Goal: Task Accomplishment & Management: Use online tool/utility

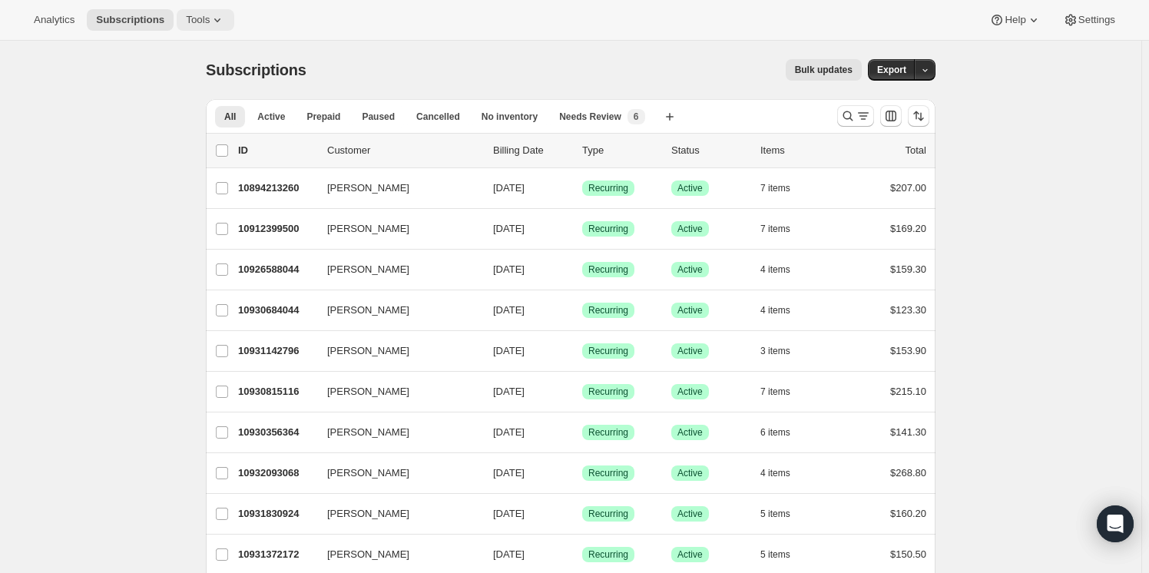
click at [189, 17] on span "Tools" at bounding box center [198, 20] width 24 height 12
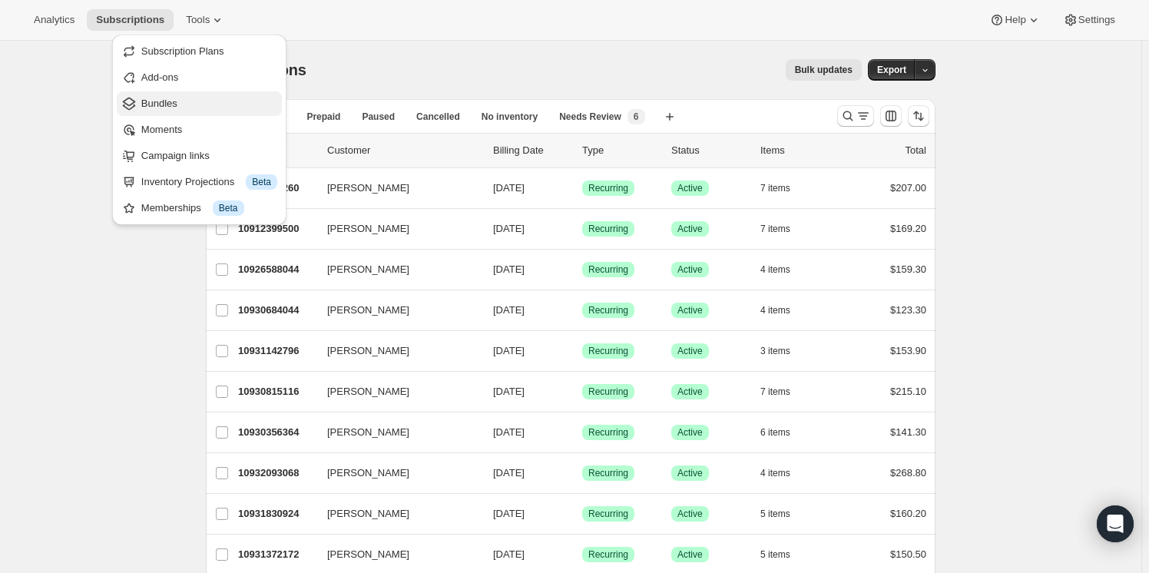
click at [170, 100] on span "Bundles" at bounding box center [159, 104] width 36 height 12
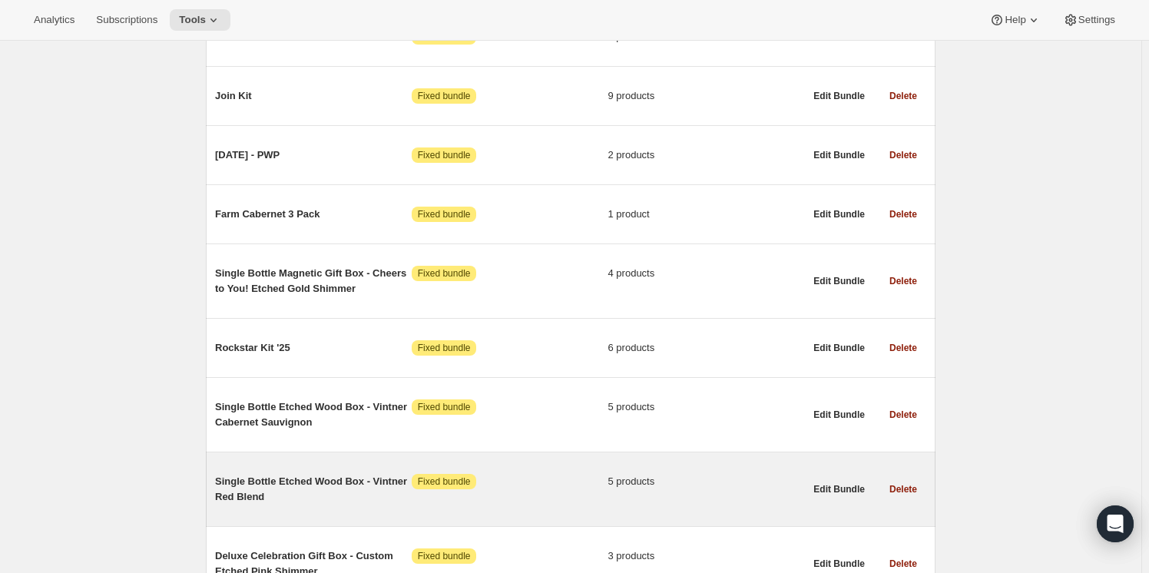
scroll to position [3527, 0]
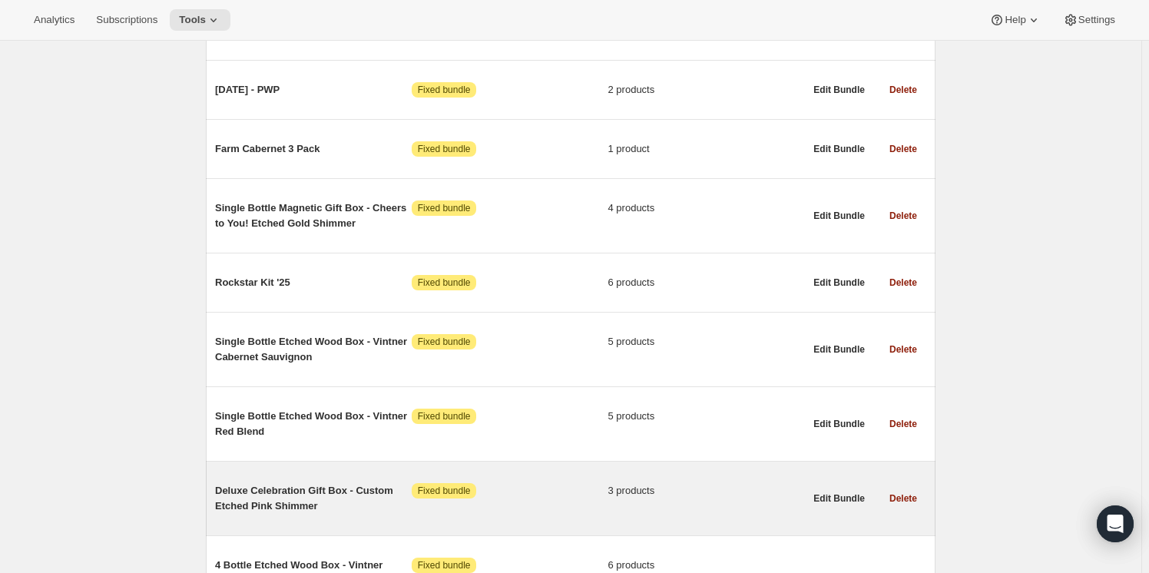
click at [259, 483] on span "Deluxe Celebration Gift Box - Custom Etched Pink Shimmer" at bounding box center [313, 498] width 197 height 31
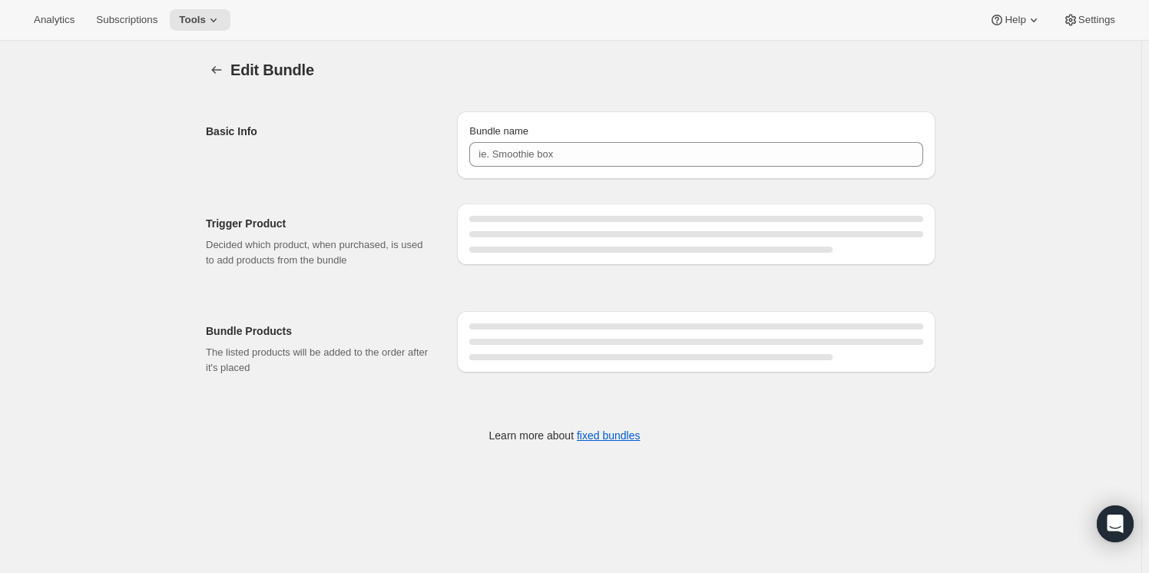
type input "Deluxe Celebration Gift Box - Custom Etched Pink Shimmer"
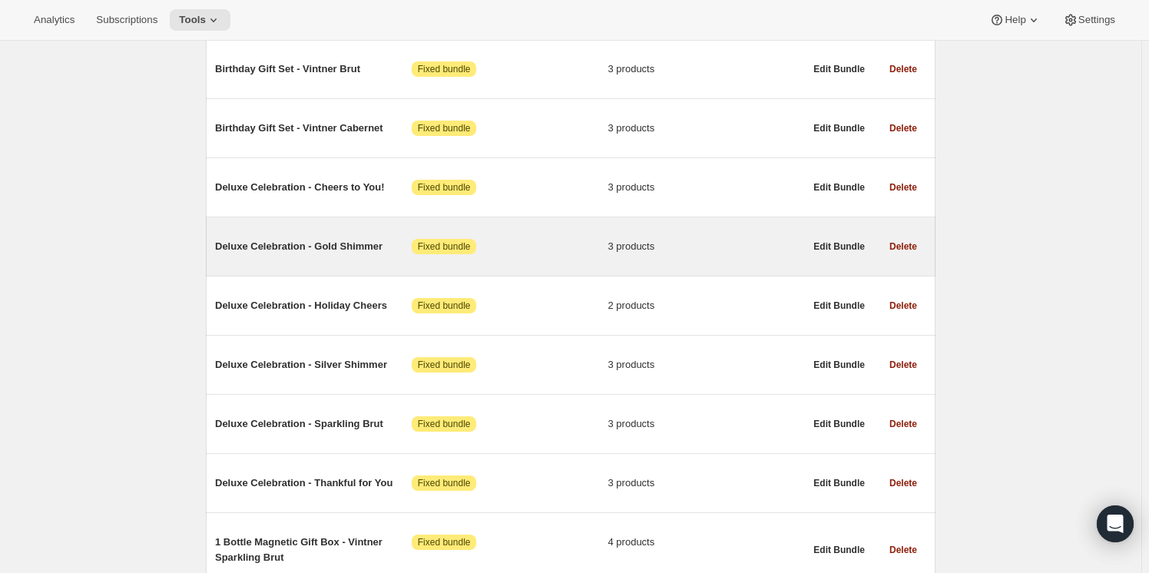
scroll to position [1884, 0]
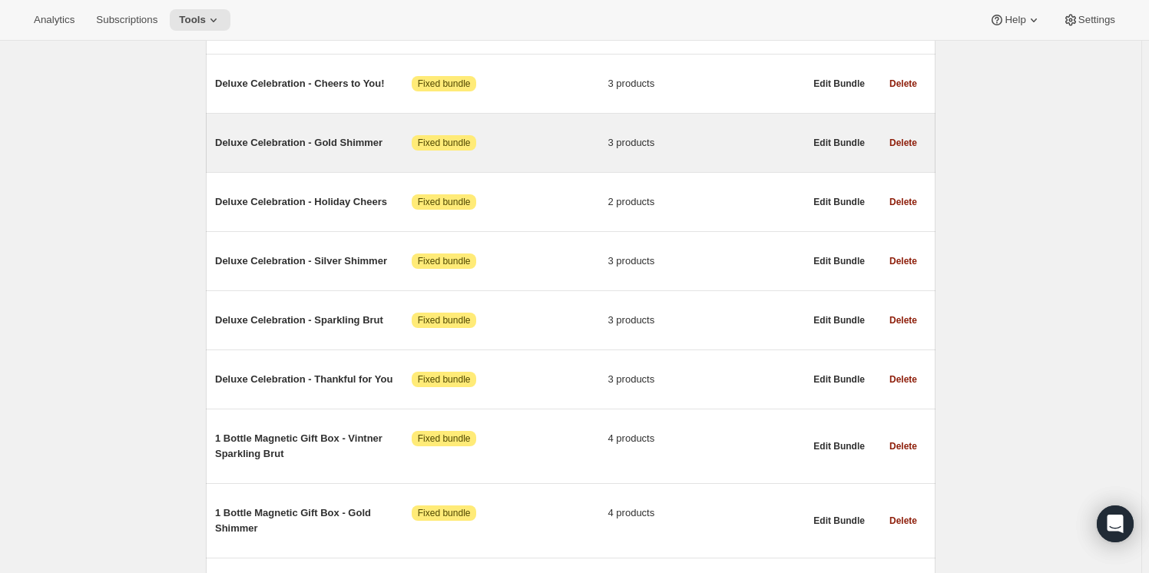
click at [258, 135] on span "Deluxe Celebration - Gold Shimmer" at bounding box center [313, 142] width 197 height 15
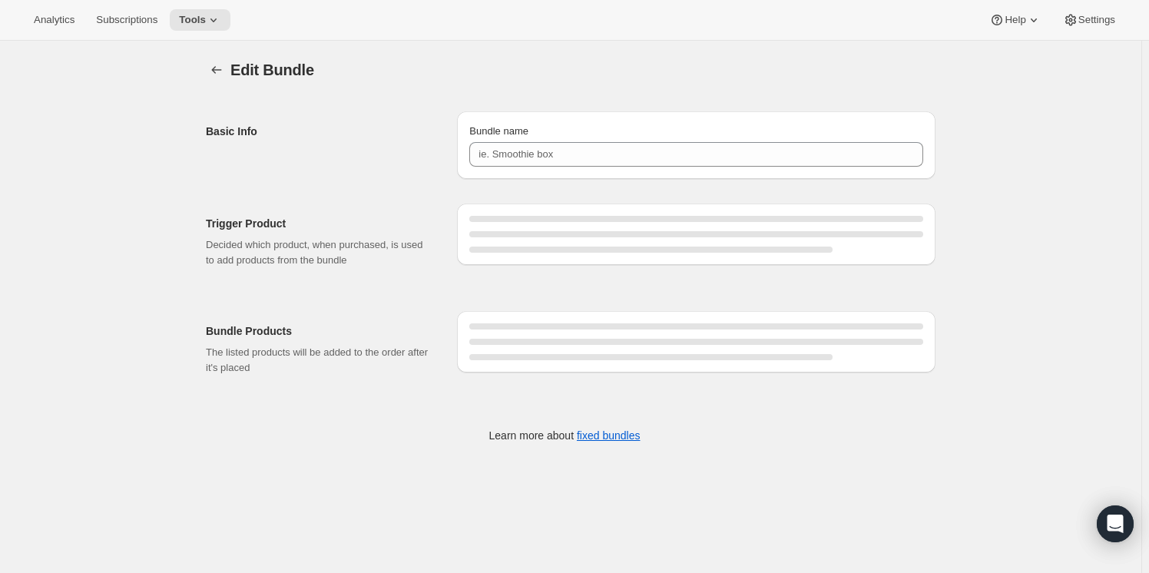
type input "Deluxe Celebration - Gold Shimmer"
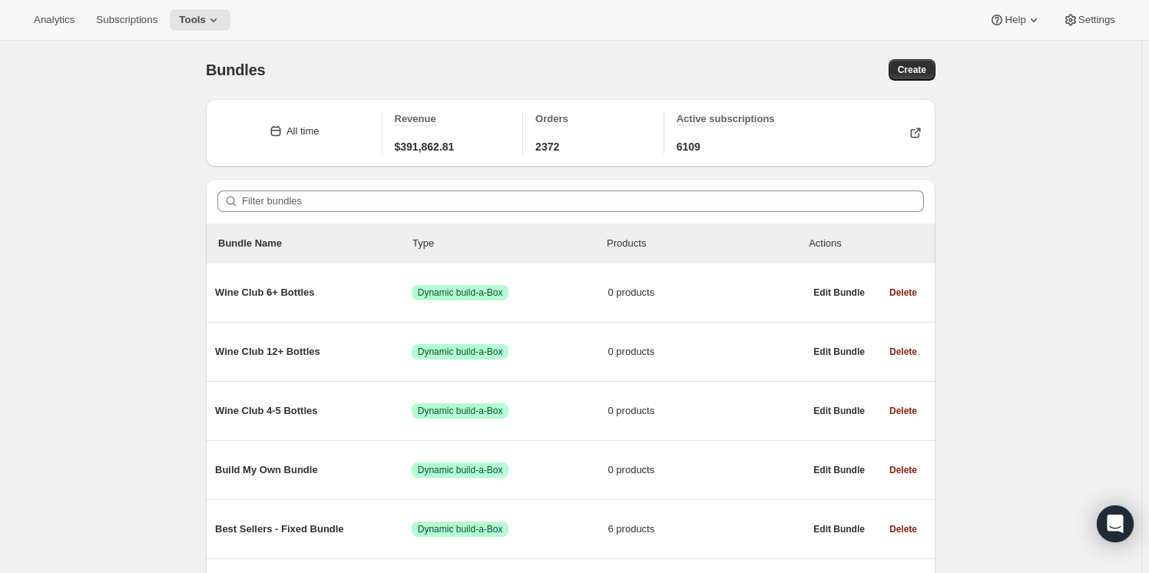
scroll to position [349, 0]
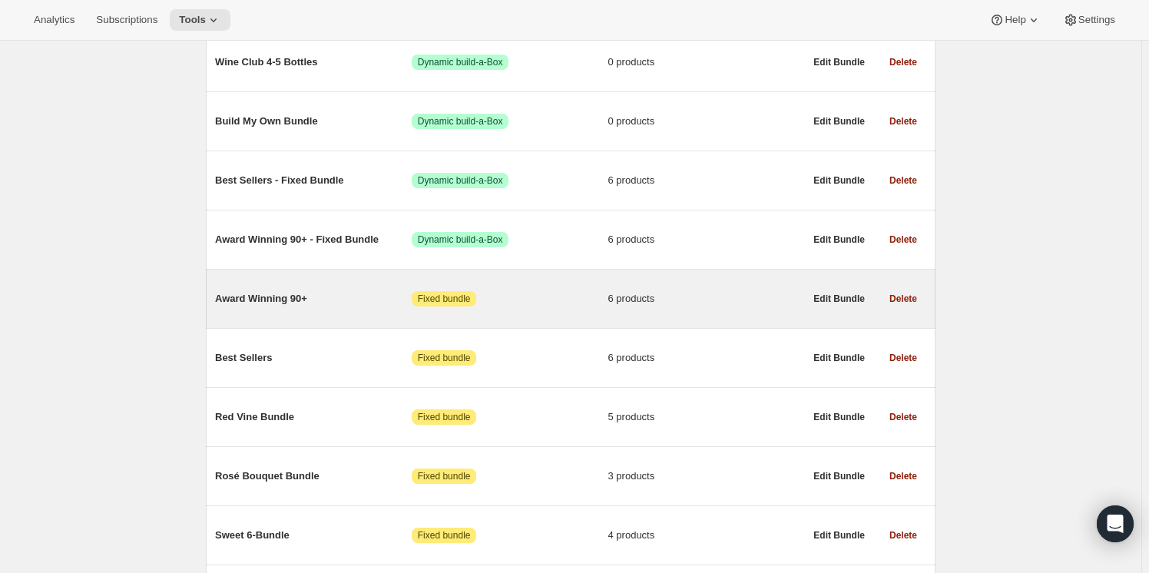
click at [254, 298] on span "Award Winning 90+" at bounding box center [313, 298] width 197 height 15
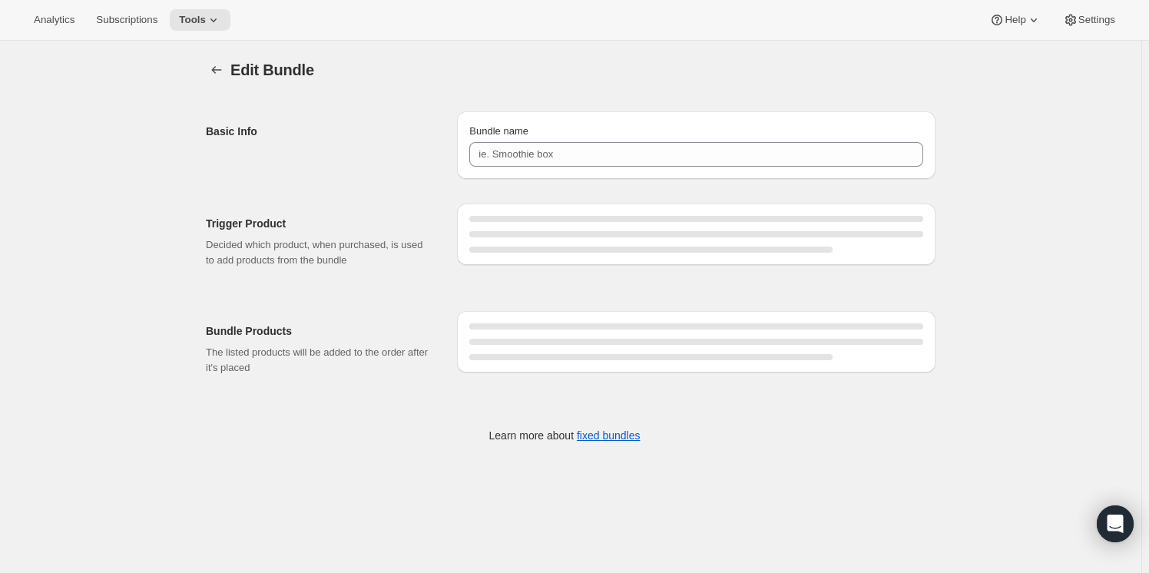
type input "Award Winning 90+"
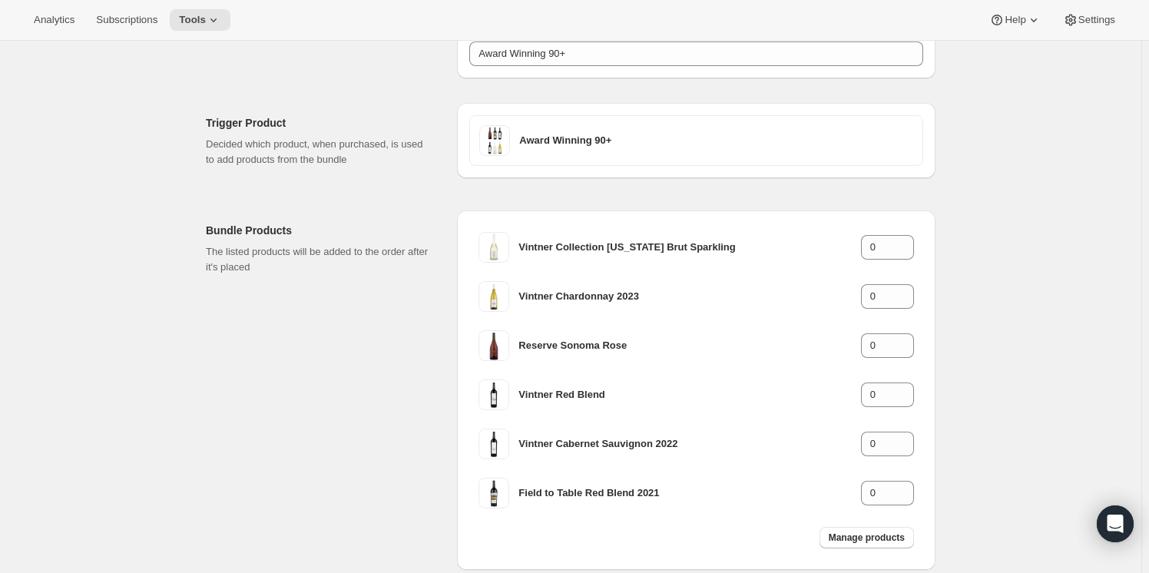
scroll to position [190, 0]
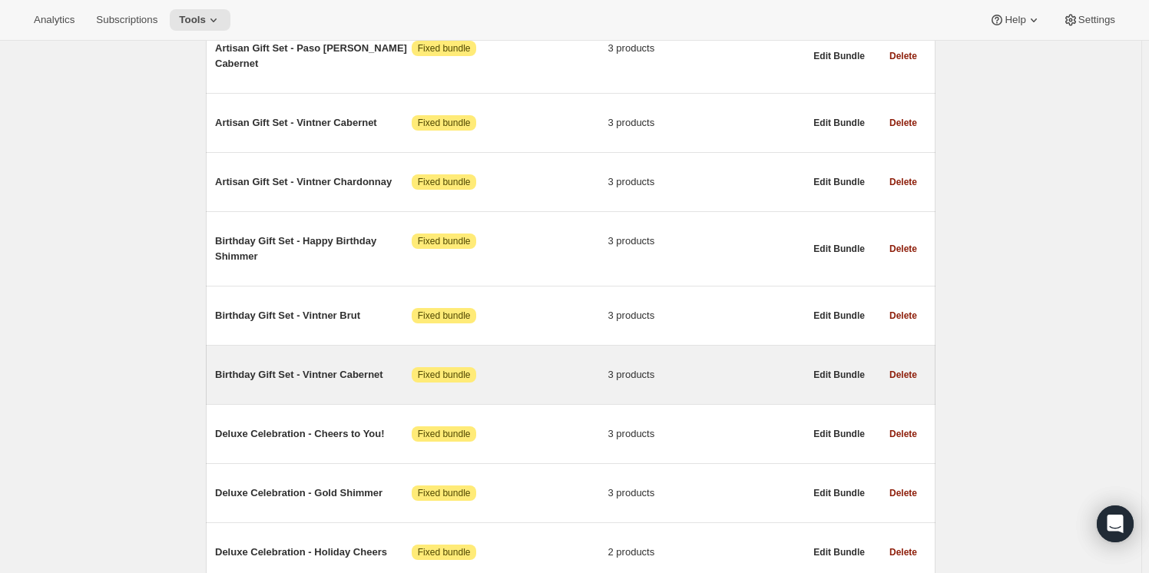
scroll to position [1535, 0]
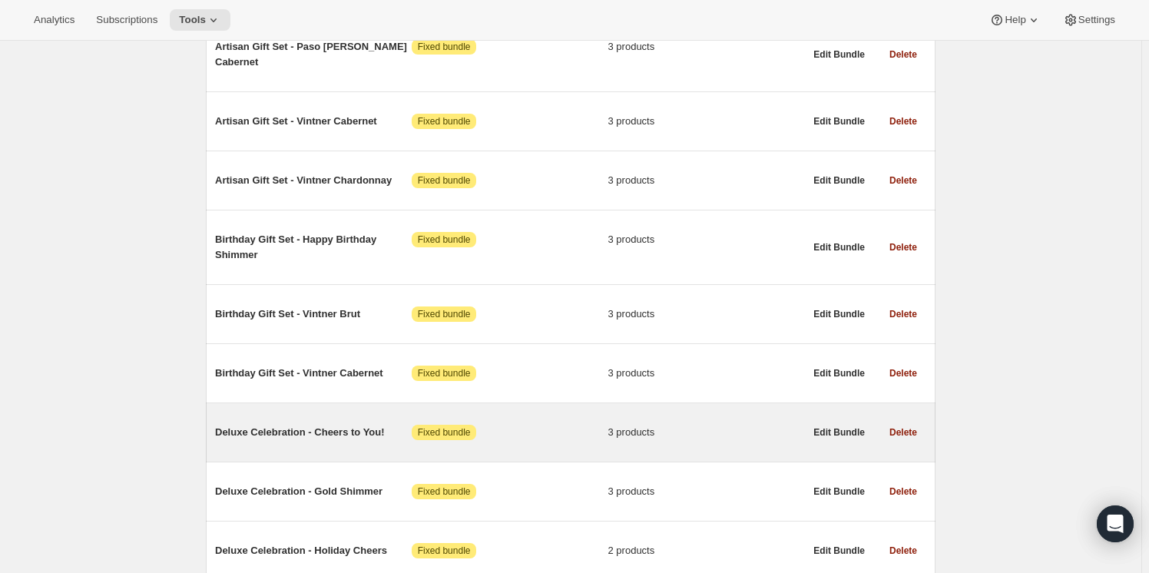
click at [282, 425] on span "Deluxe Celebration - Cheers to You!" at bounding box center [313, 432] width 197 height 15
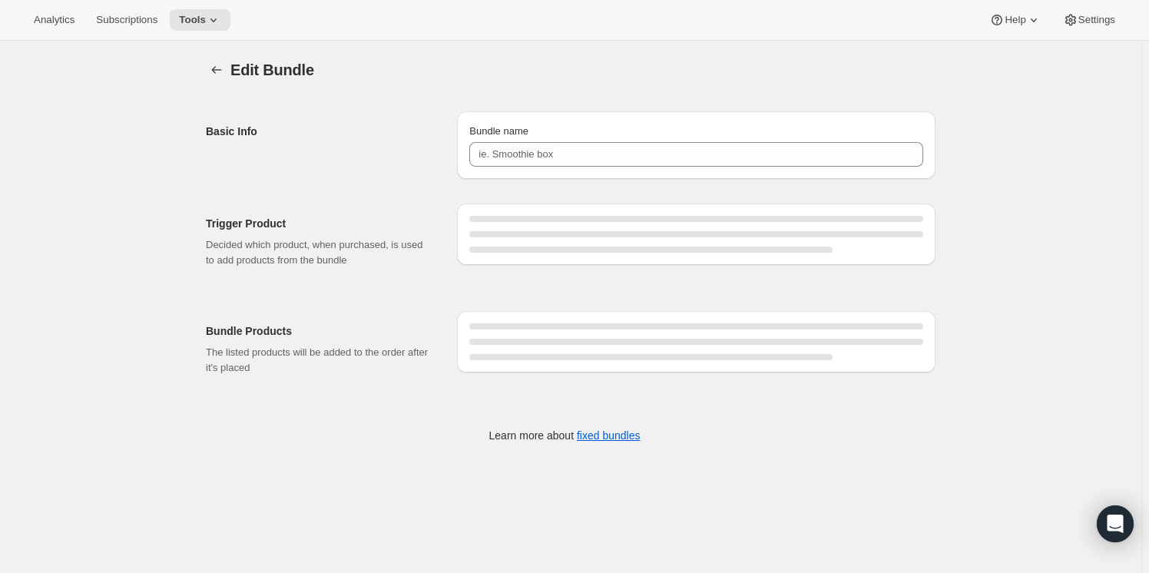
type input "Deluxe Celebration - Cheers to You!"
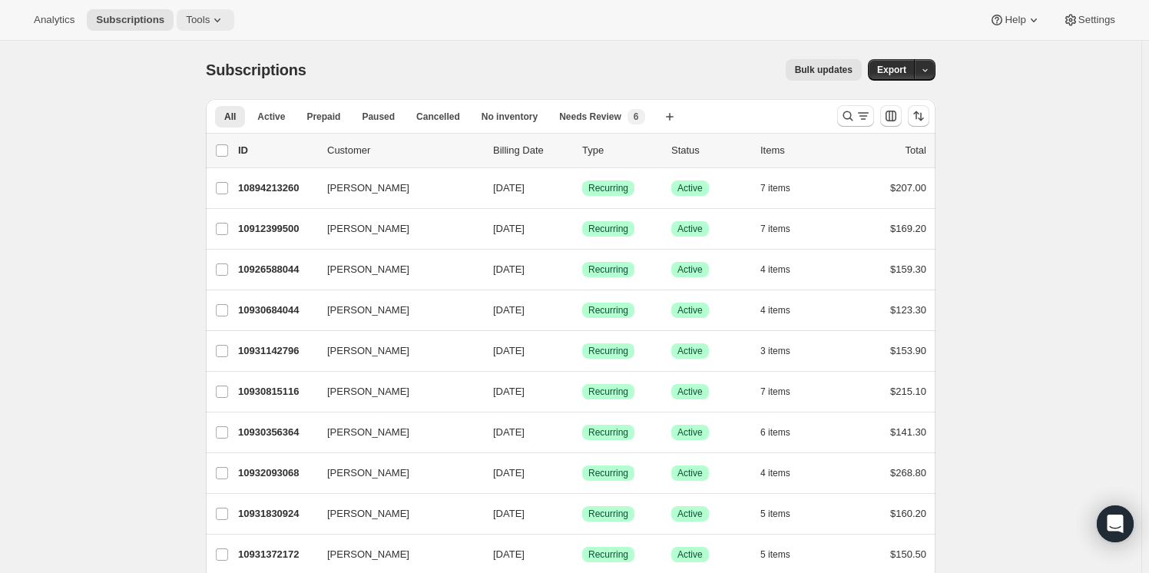
click at [210, 25] on icon at bounding box center [217, 19] width 15 height 15
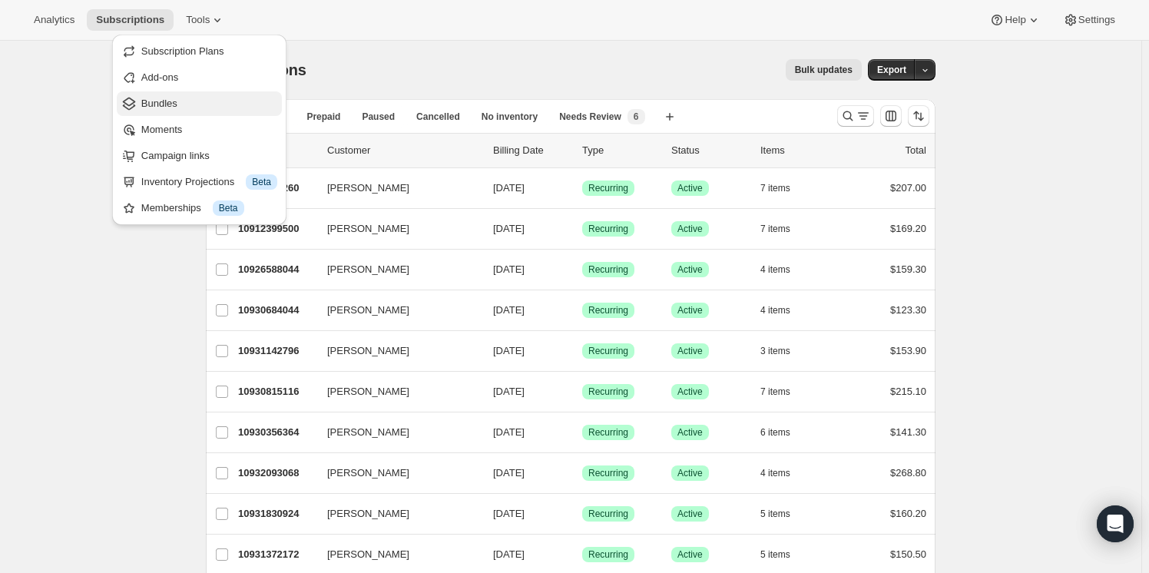
click at [185, 107] on span "Bundles" at bounding box center [209, 103] width 136 height 15
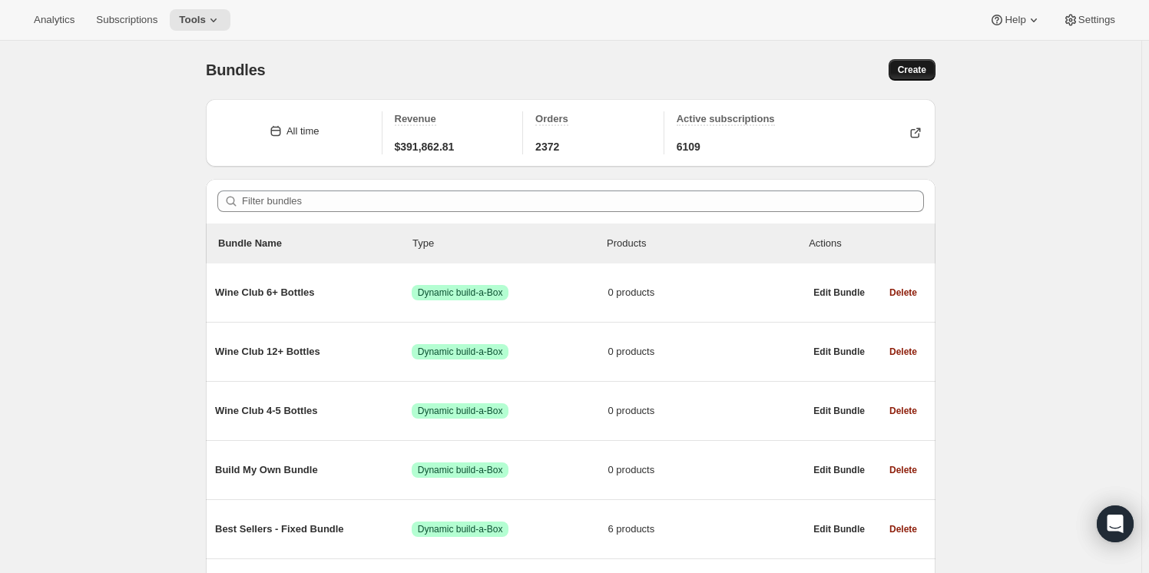
click at [911, 68] on span "Create" at bounding box center [911, 70] width 28 height 12
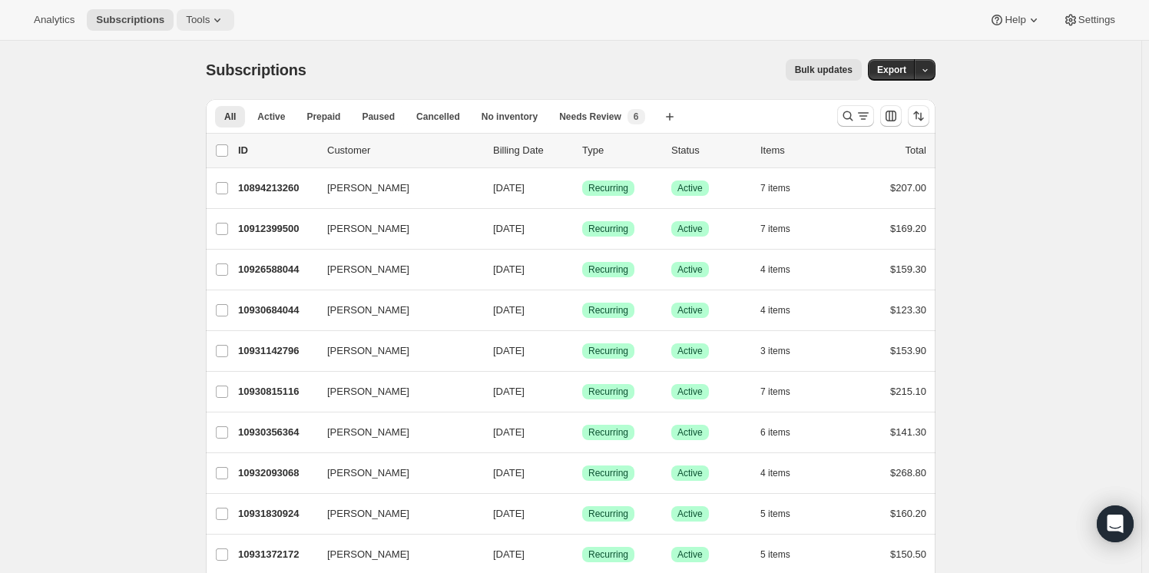
click at [193, 18] on span "Tools" at bounding box center [198, 20] width 24 height 12
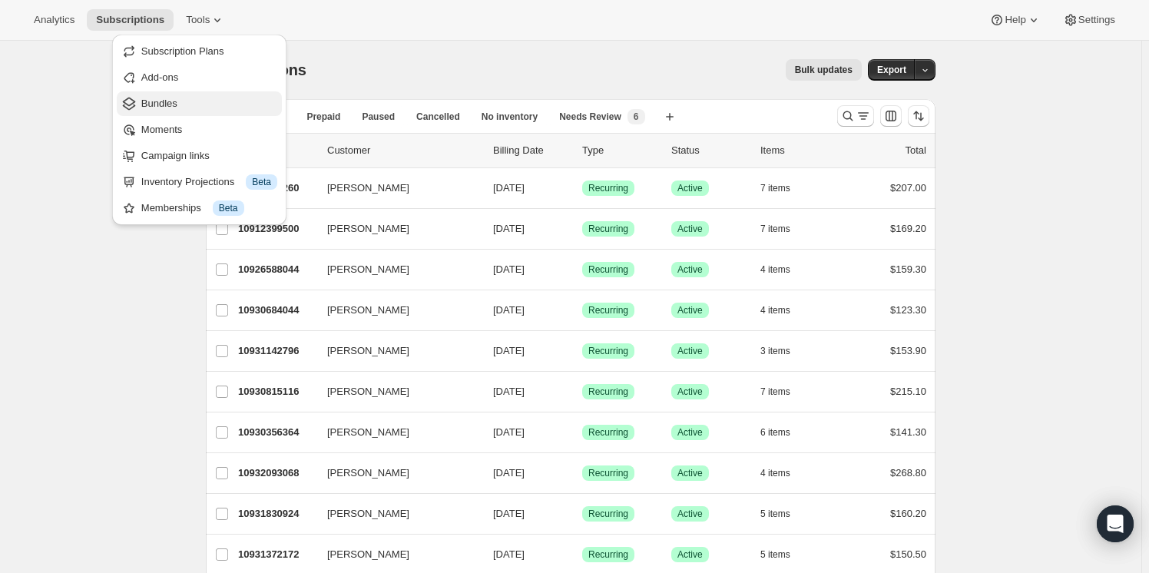
click at [205, 107] on span "Bundles" at bounding box center [209, 103] width 136 height 15
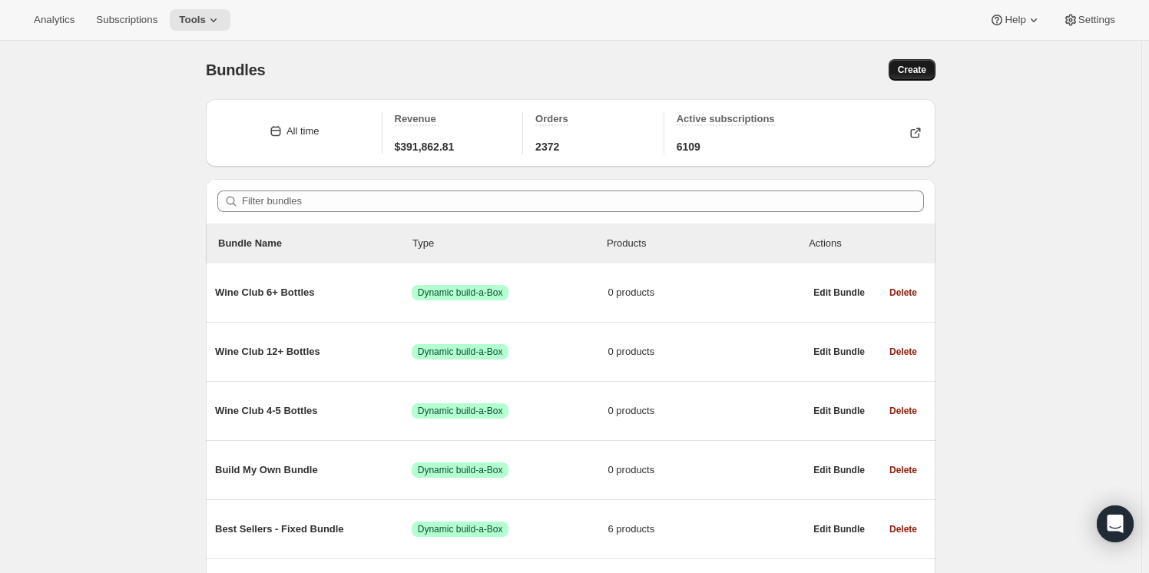
click at [926, 68] on span "Create" at bounding box center [911, 70] width 28 height 12
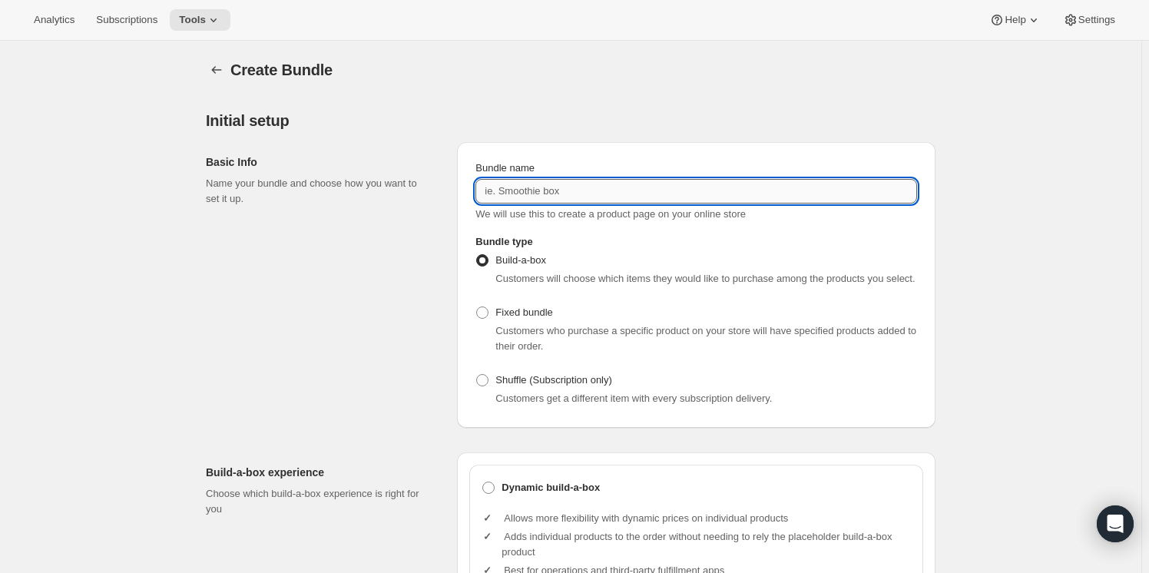
click at [593, 197] on input "Bundle name" at bounding box center [695, 191] width 441 height 25
paste input "Single Bottle Etched Wood Box - V. Cab Savu Engel & Volkers"
type input "Single Bottle Etched Wood Box - V. Cab Savu Engel & Volkers"
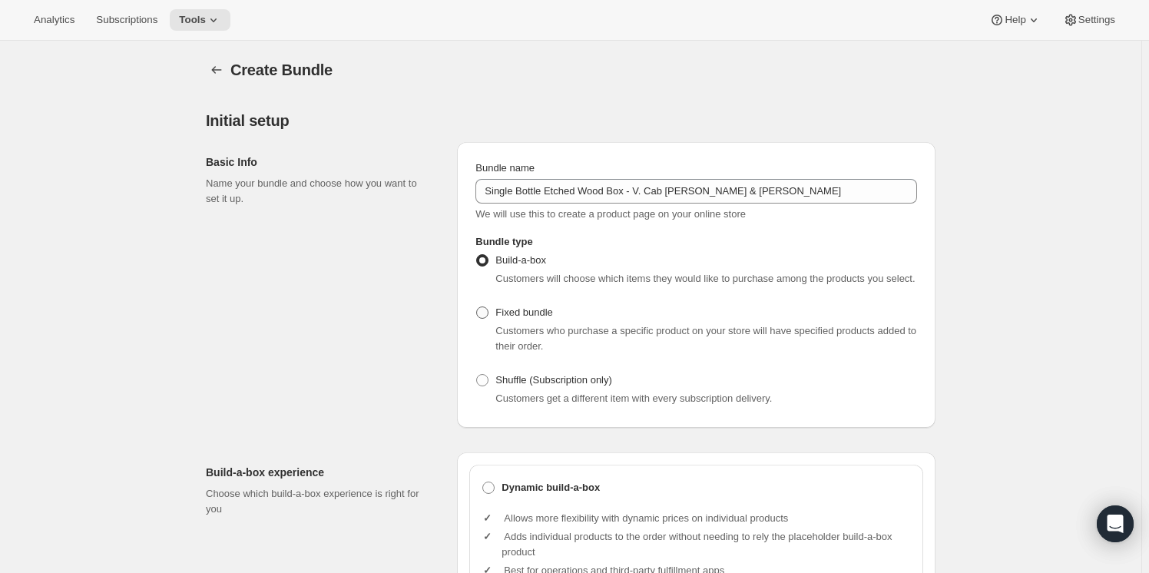
click at [515, 309] on span "Fixed bundle" at bounding box center [523, 312] width 57 height 12
click at [477, 307] on input "Fixed bundle" at bounding box center [476, 306] width 1 height 1
radio input "true"
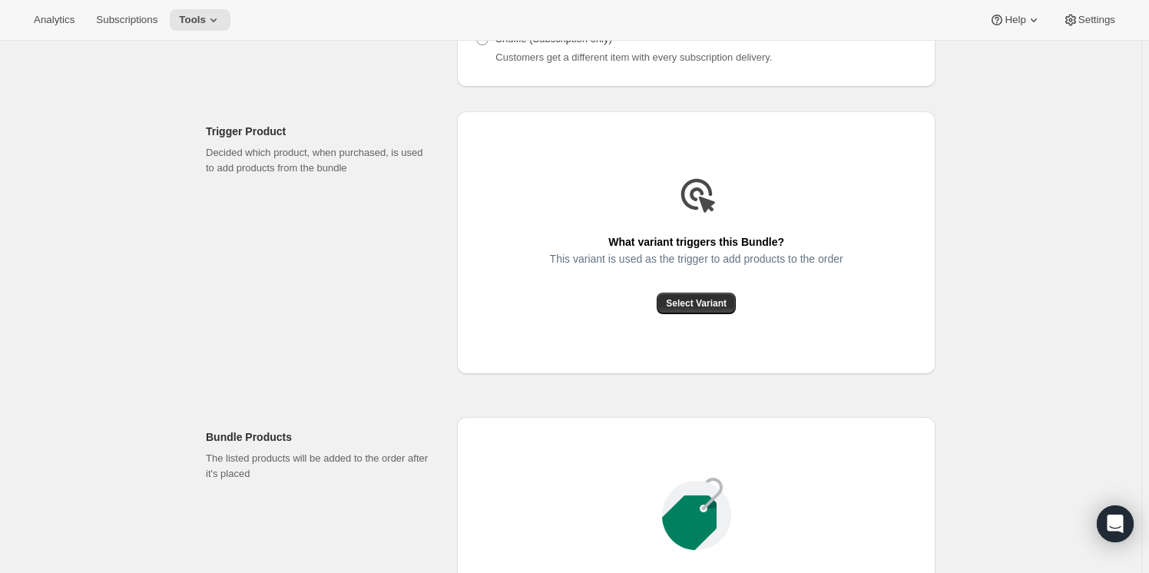
scroll to position [349, 0]
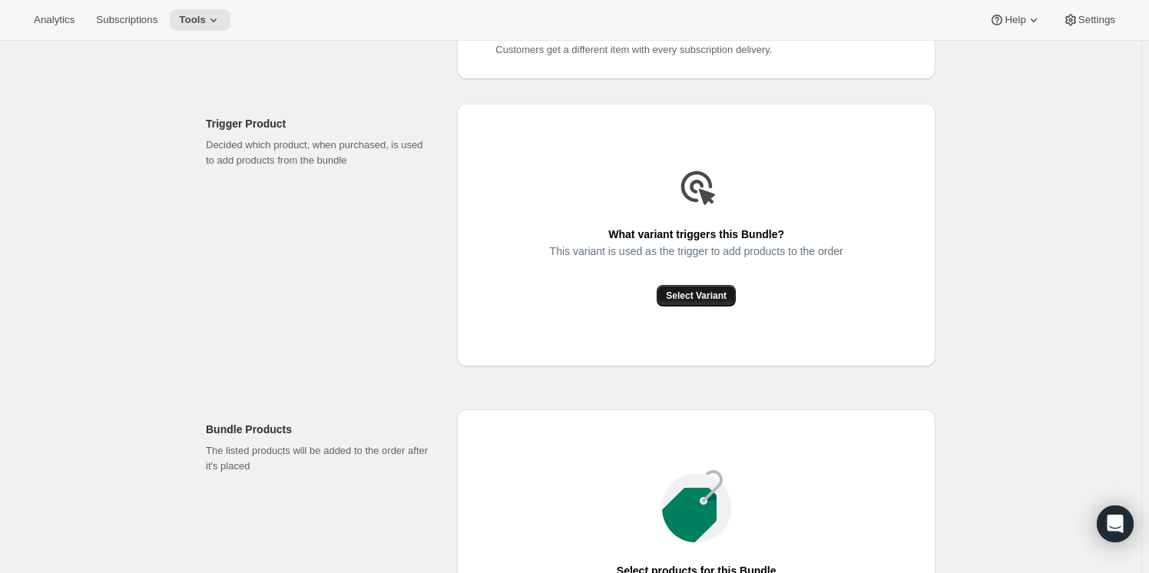
click at [692, 291] on span "Select Variant" at bounding box center [696, 295] width 61 height 12
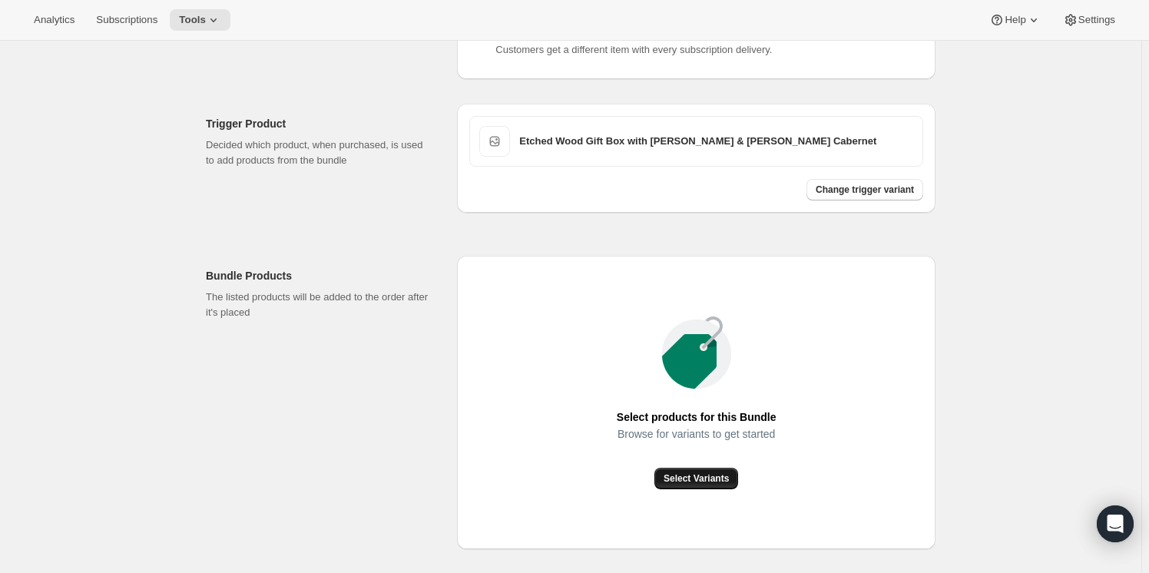
click at [698, 482] on span "Select Variants" at bounding box center [695, 478] width 65 height 12
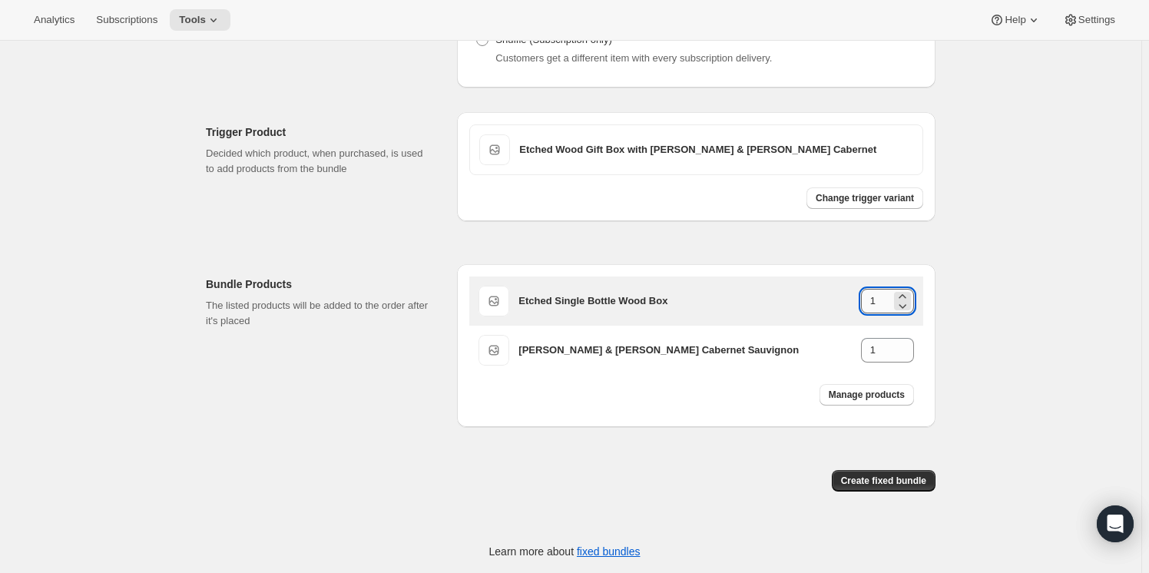
click at [889, 296] on input "1" at bounding box center [876, 301] width 30 height 25
click at [904, 305] on icon at bounding box center [903, 306] width 8 height 5
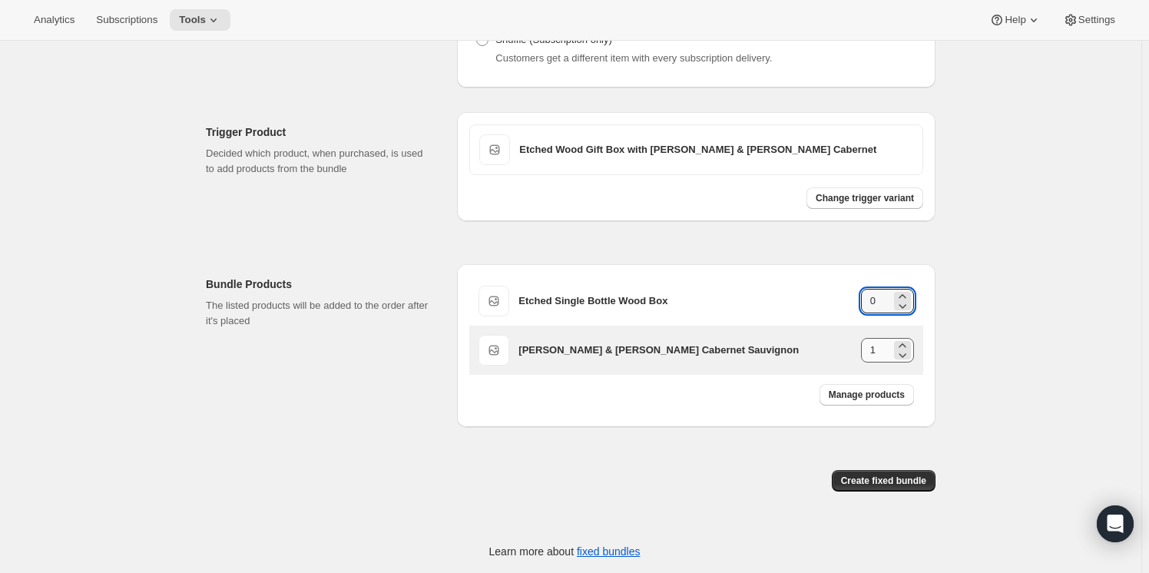
type input "0"
click at [880, 349] on input "1" at bounding box center [876, 350] width 30 height 25
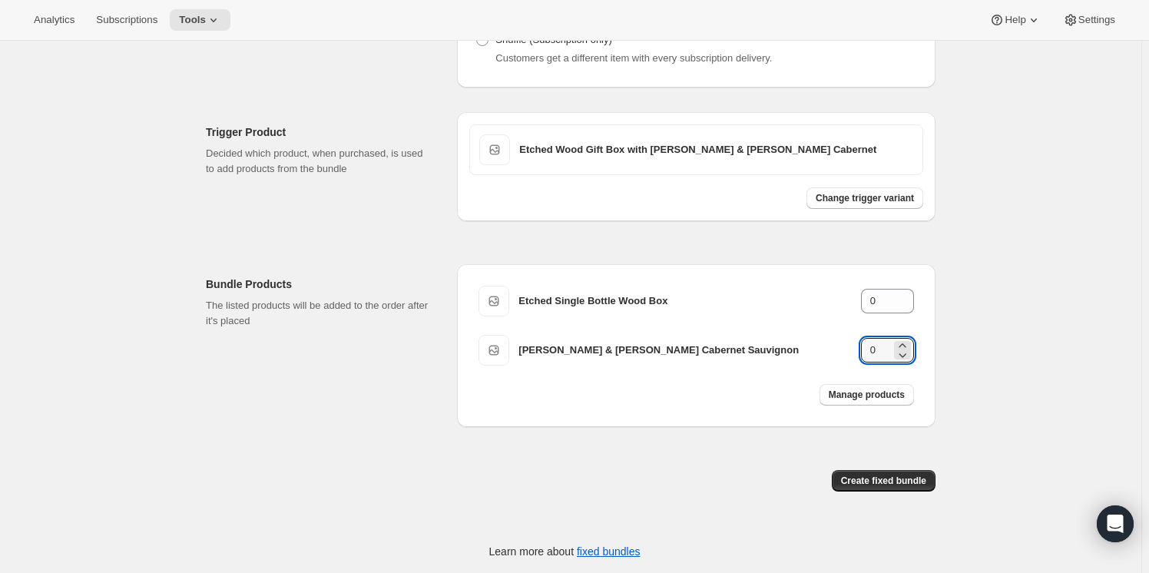
type input "0"
click at [307, 418] on div "Bundle Products The listed products will be added to the order after it's placed" at bounding box center [325, 345] width 239 height 163
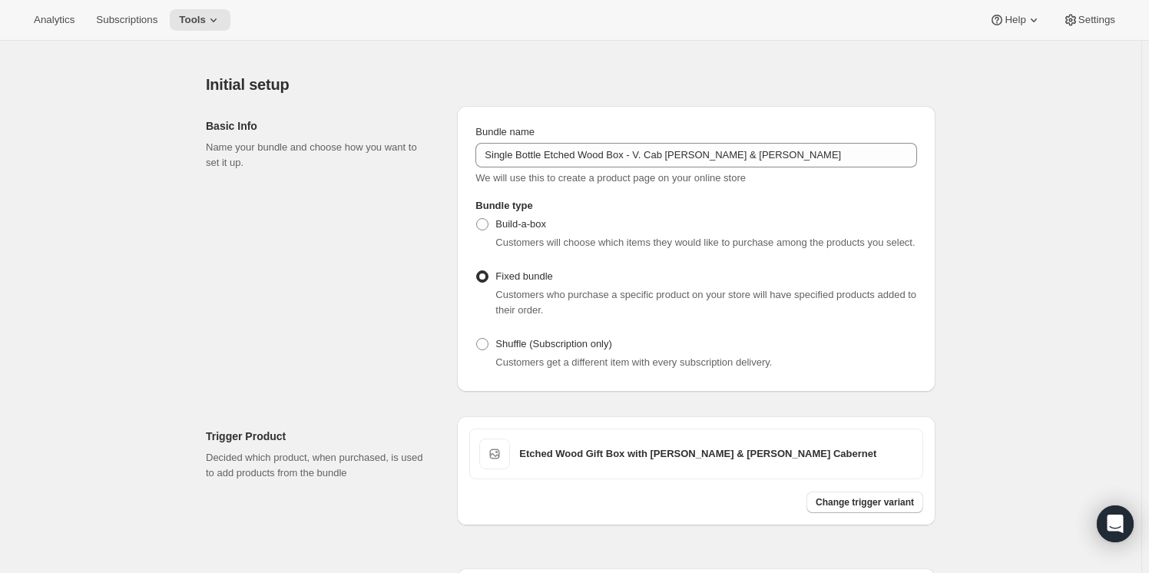
scroll to position [0, 0]
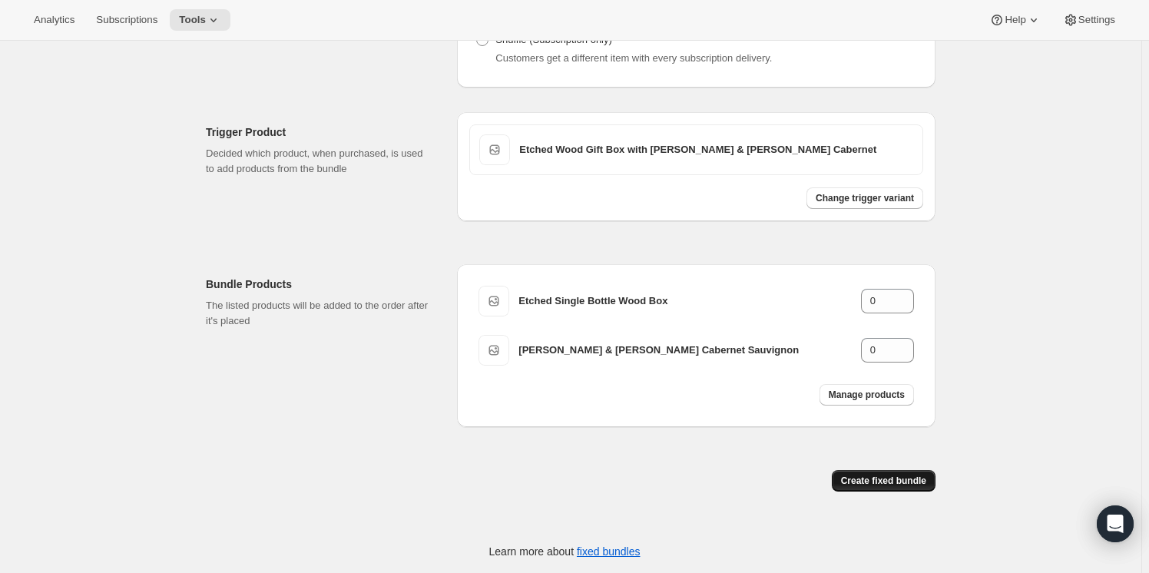
click at [887, 480] on span "Create fixed bundle" at bounding box center [883, 480] width 85 height 12
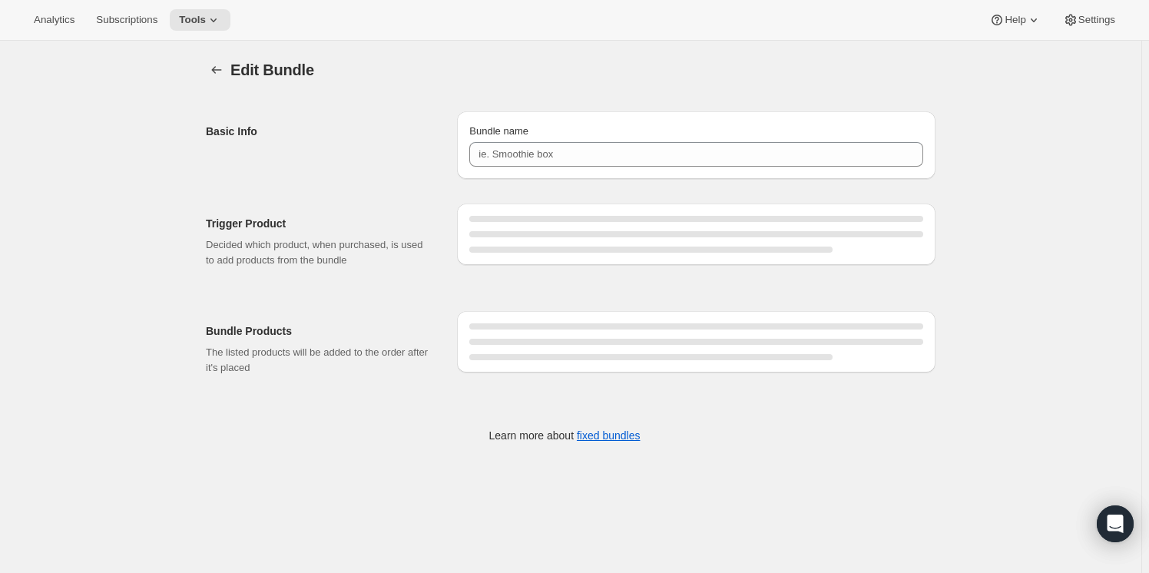
type input "Single Bottle Etched Wood Box - V. Cab Savu Engel & Volkers"
